Goal: Information Seeking & Learning: Find specific fact

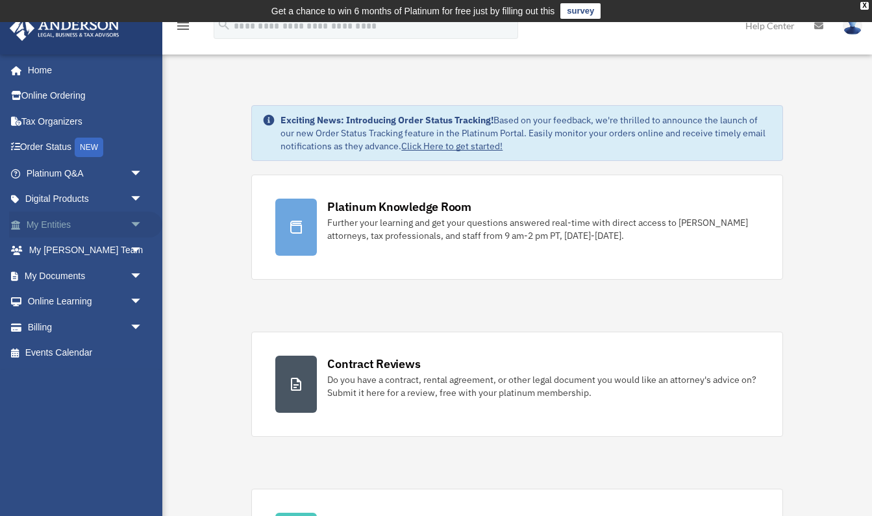
click at [56, 223] on link "My Entities arrow_drop_down" at bounding box center [85, 225] width 153 height 26
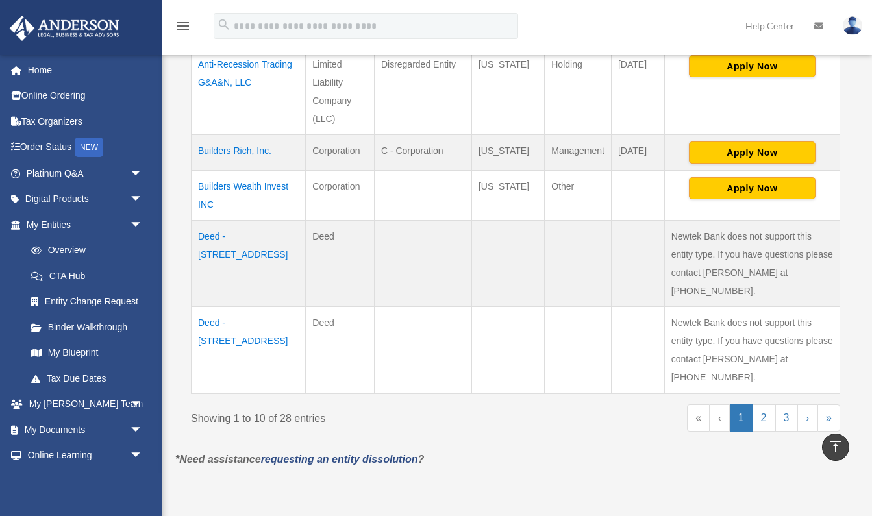
scroll to position [812, 0]
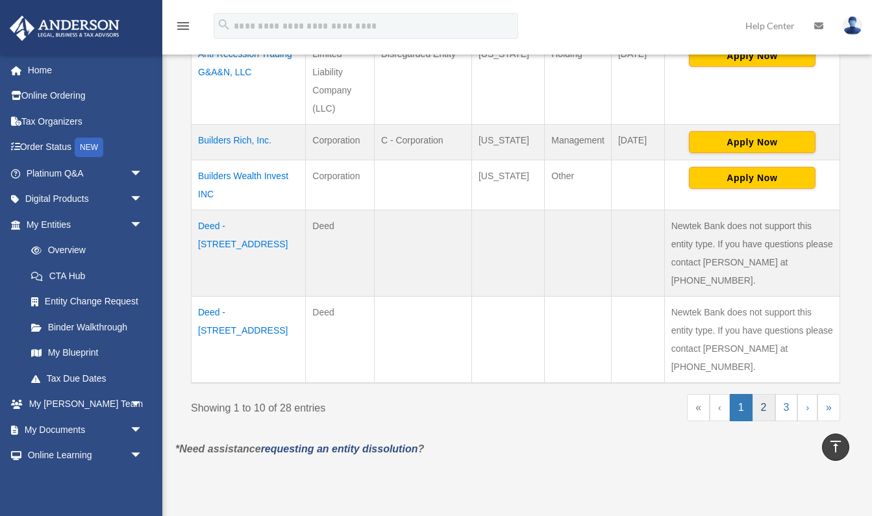
click at [763, 394] on link "2" at bounding box center [764, 407] width 23 height 27
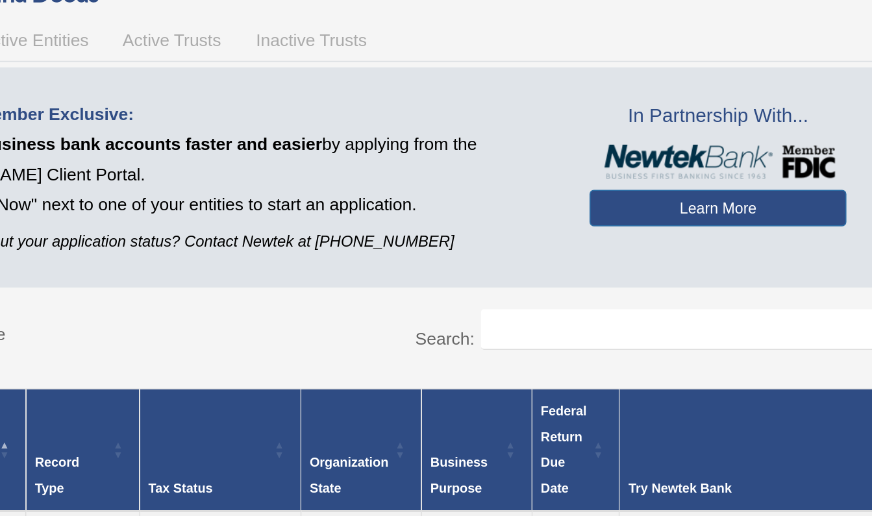
scroll to position [38, 0]
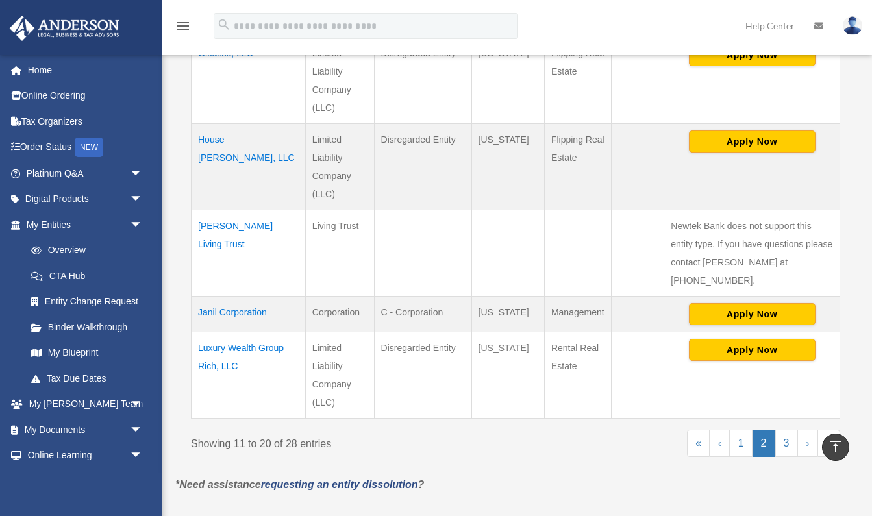
scroll to position [814, 0]
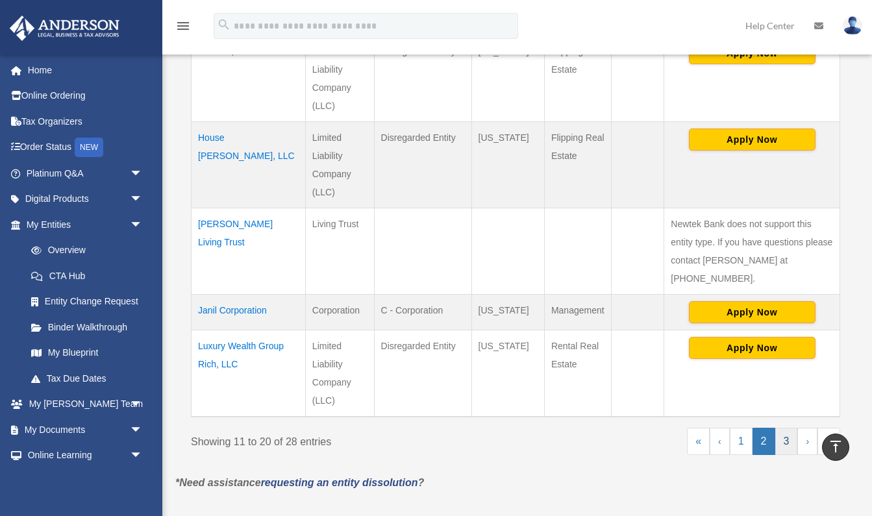
click at [790, 428] on link "3" at bounding box center [787, 441] width 23 height 27
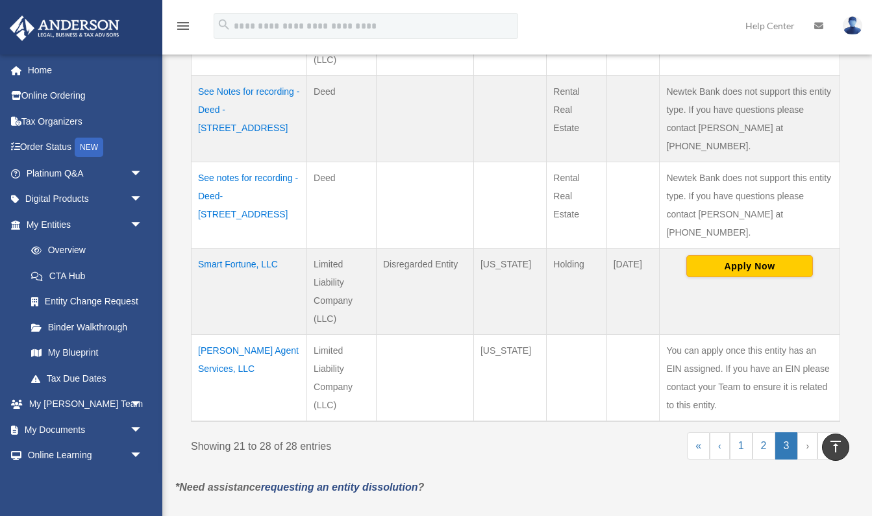
scroll to position [745, 0]
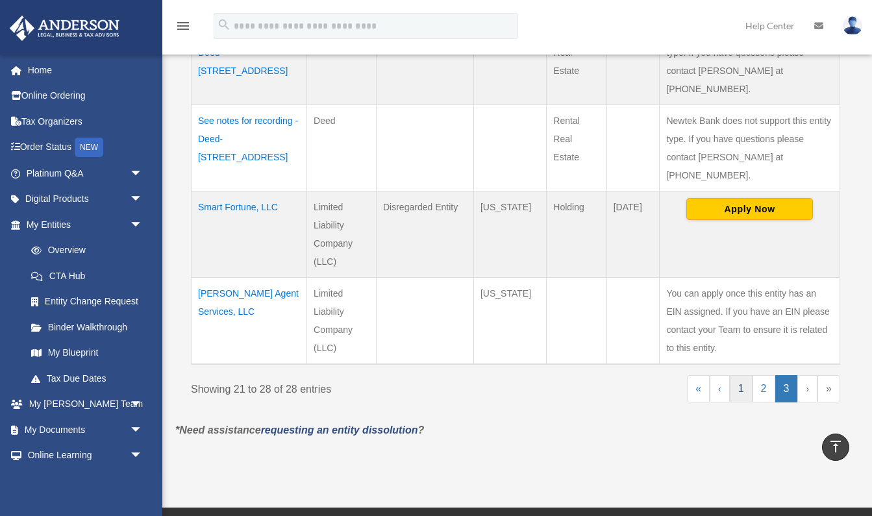
click at [744, 375] on link "1" at bounding box center [741, 388] width 23 height 27
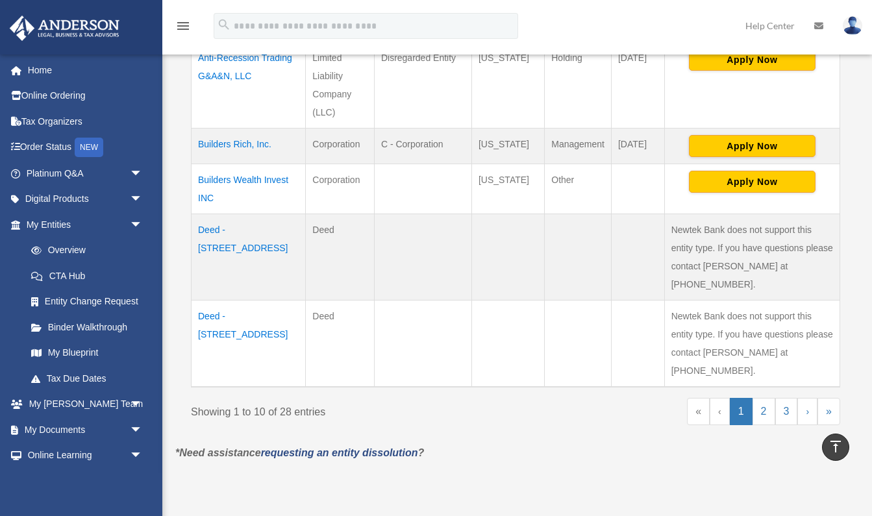
scroll to position [820, 0]
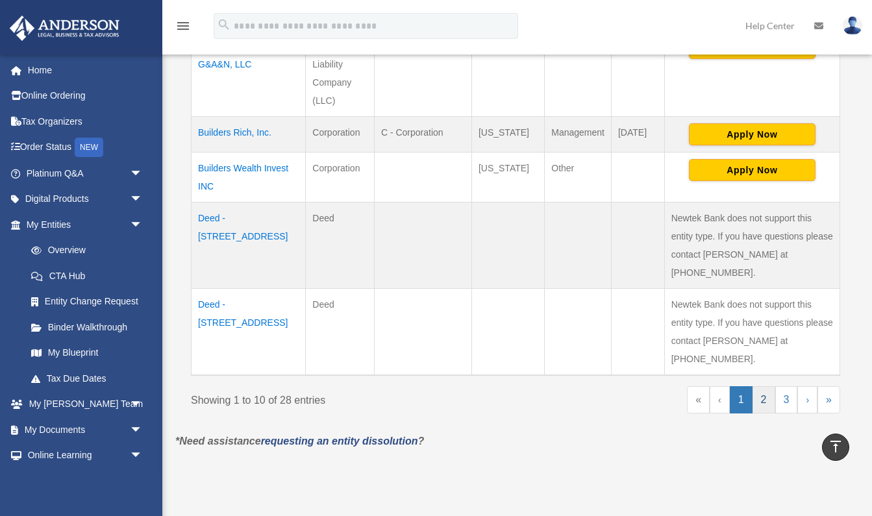
click at [765, 386] on link "2" at bounding box center [764, 399] width 23 height 27
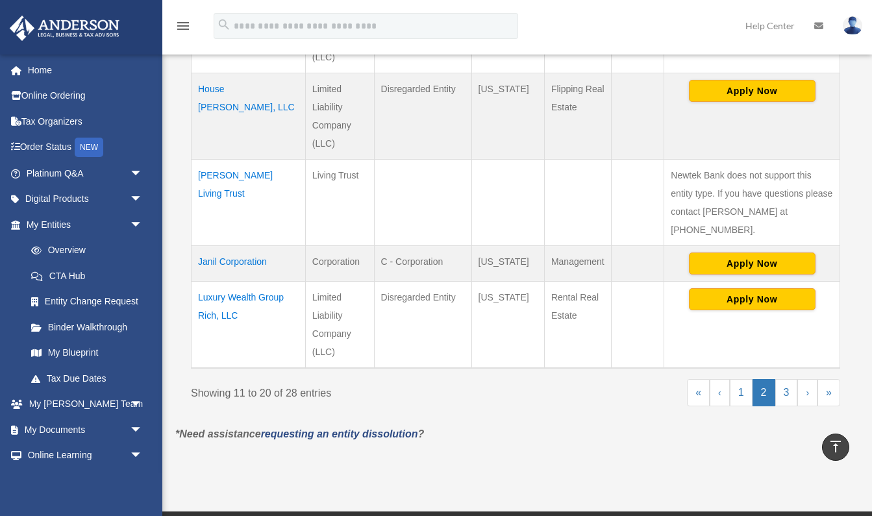
scroll to position [874, 0]
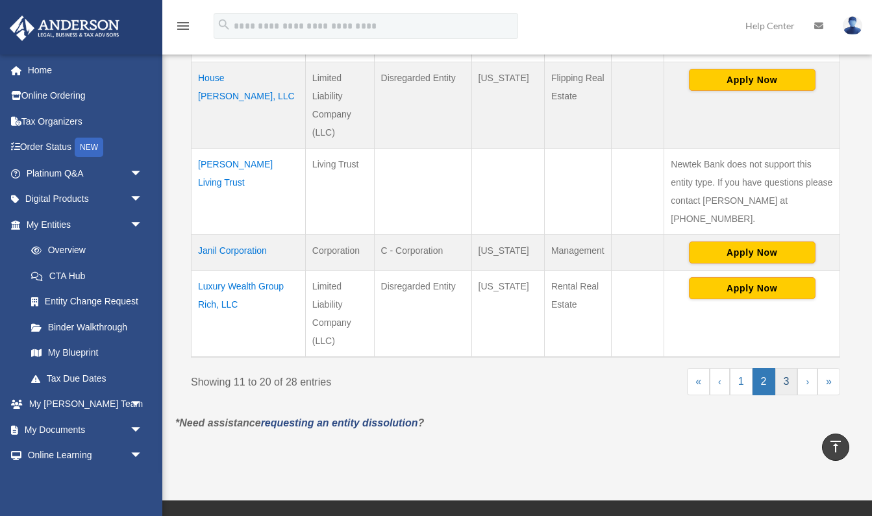
click at [788, 368] on link "3" at bounding box center [787, 381] width 23 height 27
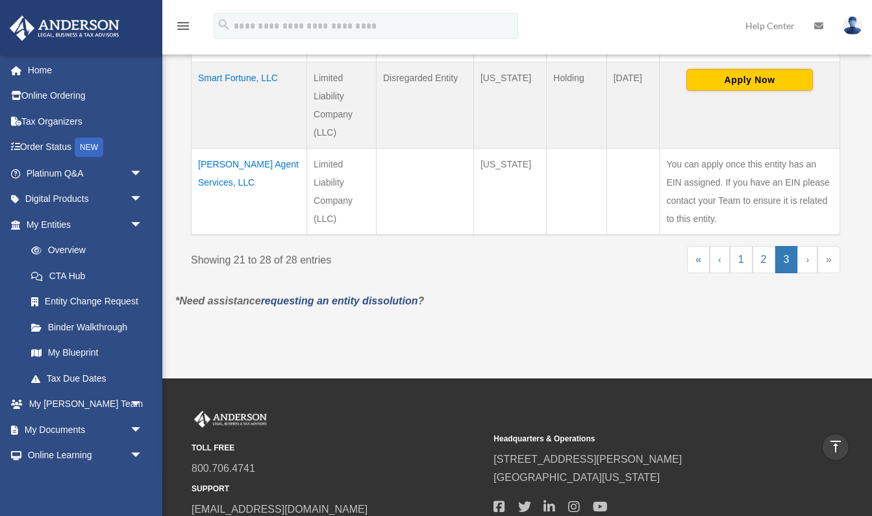
click at [807, 246] on link "›" at bounding box center [808, 259] width 20 height 27
click at [828, 246] on link "»" at bounding box center [829, 259] width 23 height 27
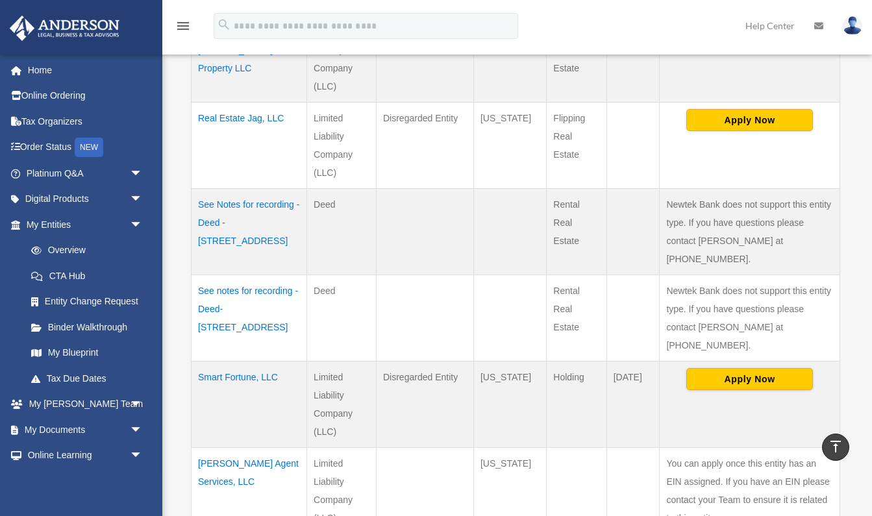
scroll to position [561, 0]
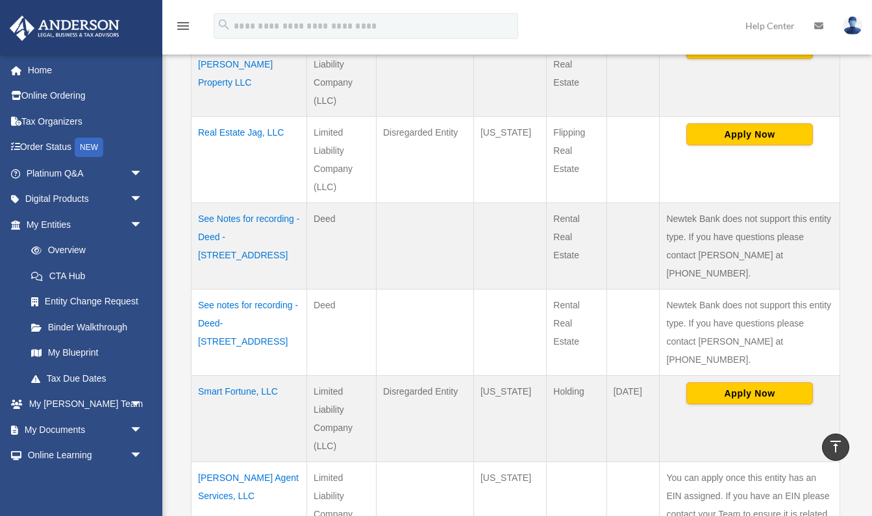
click at [246, 375] on td "Smart Fortune, LLC" at bounding box center [250, 418] width 116 height 86
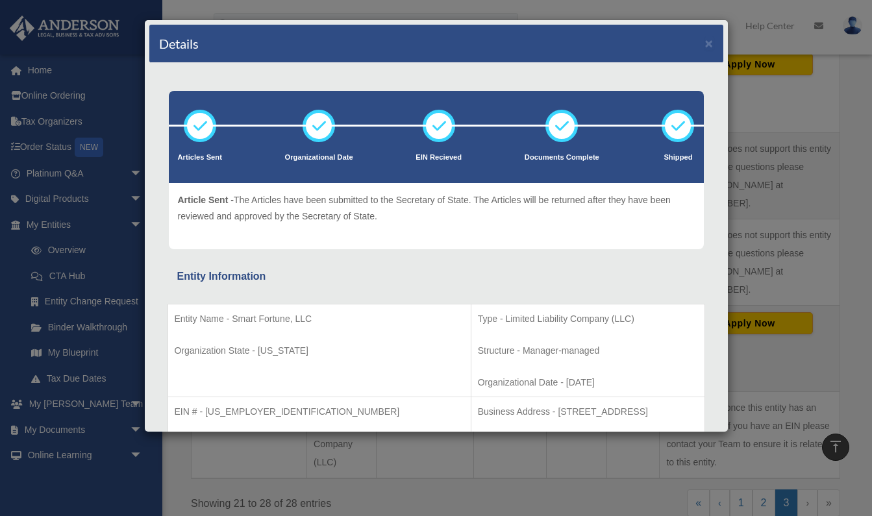
scroll to position [651, 0]
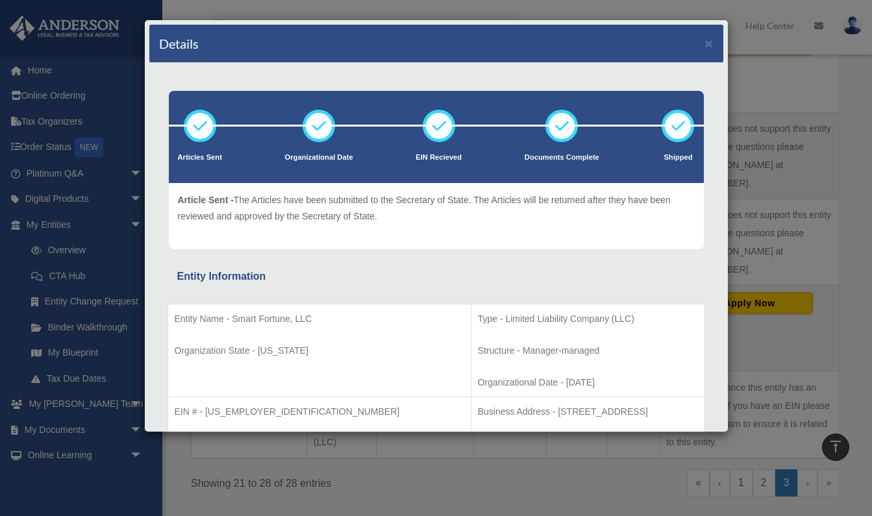
click at [329, 346] on p "Organization State - Wyoming" at bounding box center [320, 351] width 290 height 16
drag, startPoint x: 325, startPoint y: 316, endPoint x: 234, endPoint y: 317, distance: 90.9
click at [234, 317] on p "Entity Name - Smart Fortune, LLC" at bounding box center [320, 319] width 290 height 16
copy p "Smart Fortune, LLC"
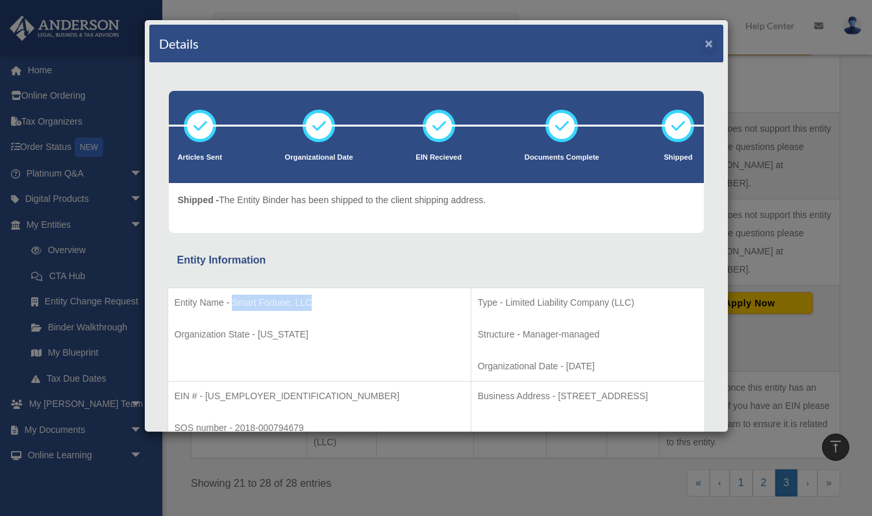
click at [708, 42] on button "×" at bounding box center [709, 43] width 8 height 14
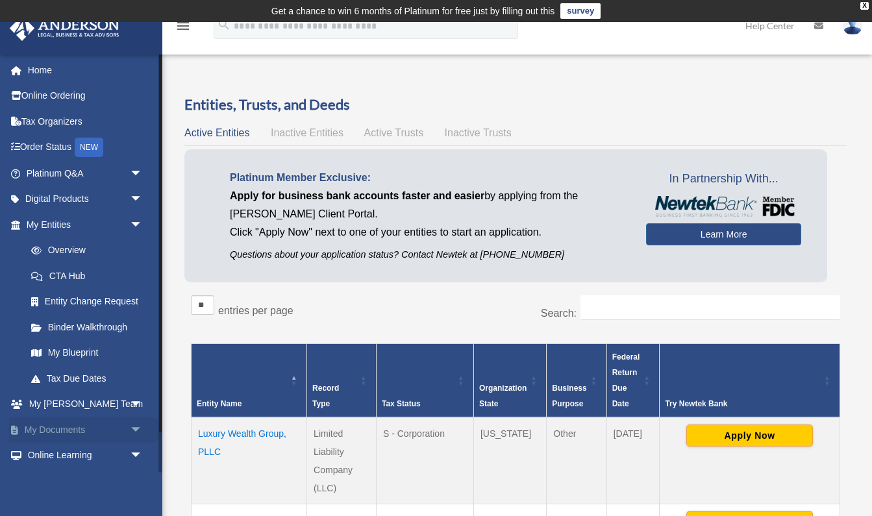
scroll to position [0, 0]
